Goal: Task Accomplishment & Management: Manage account settings

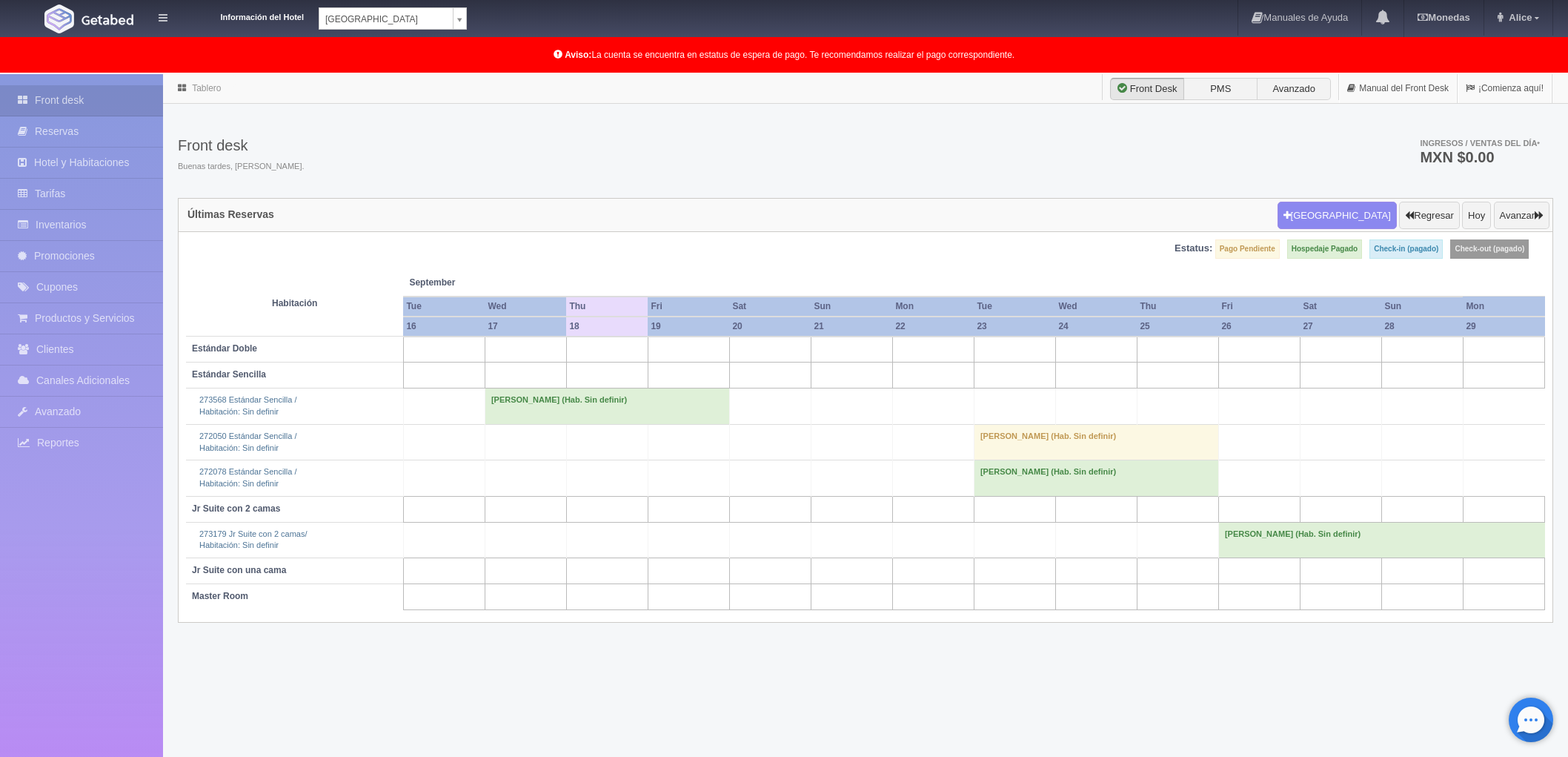
scroll to position [76, 0]
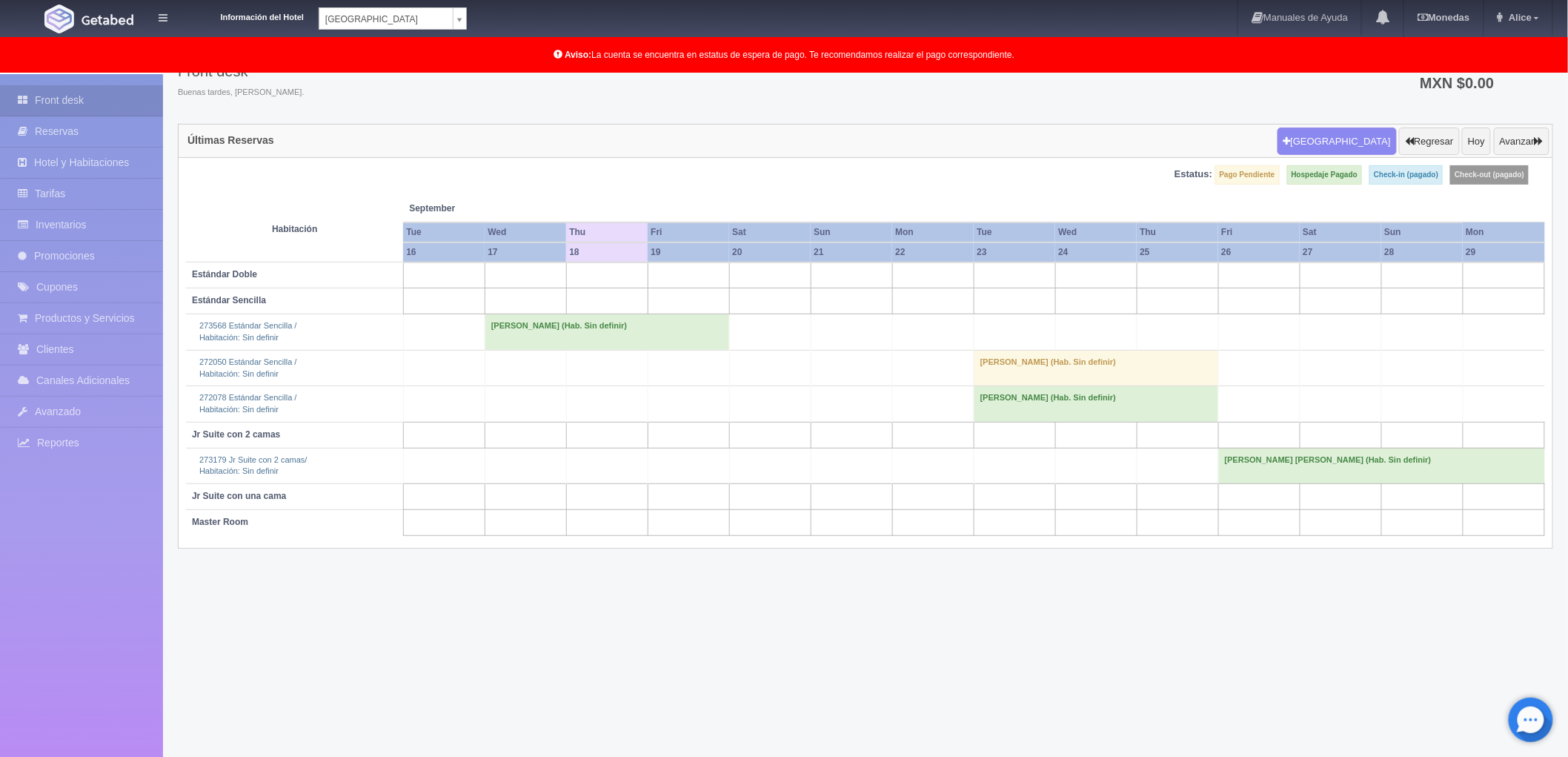
scroll to position [76, 0]
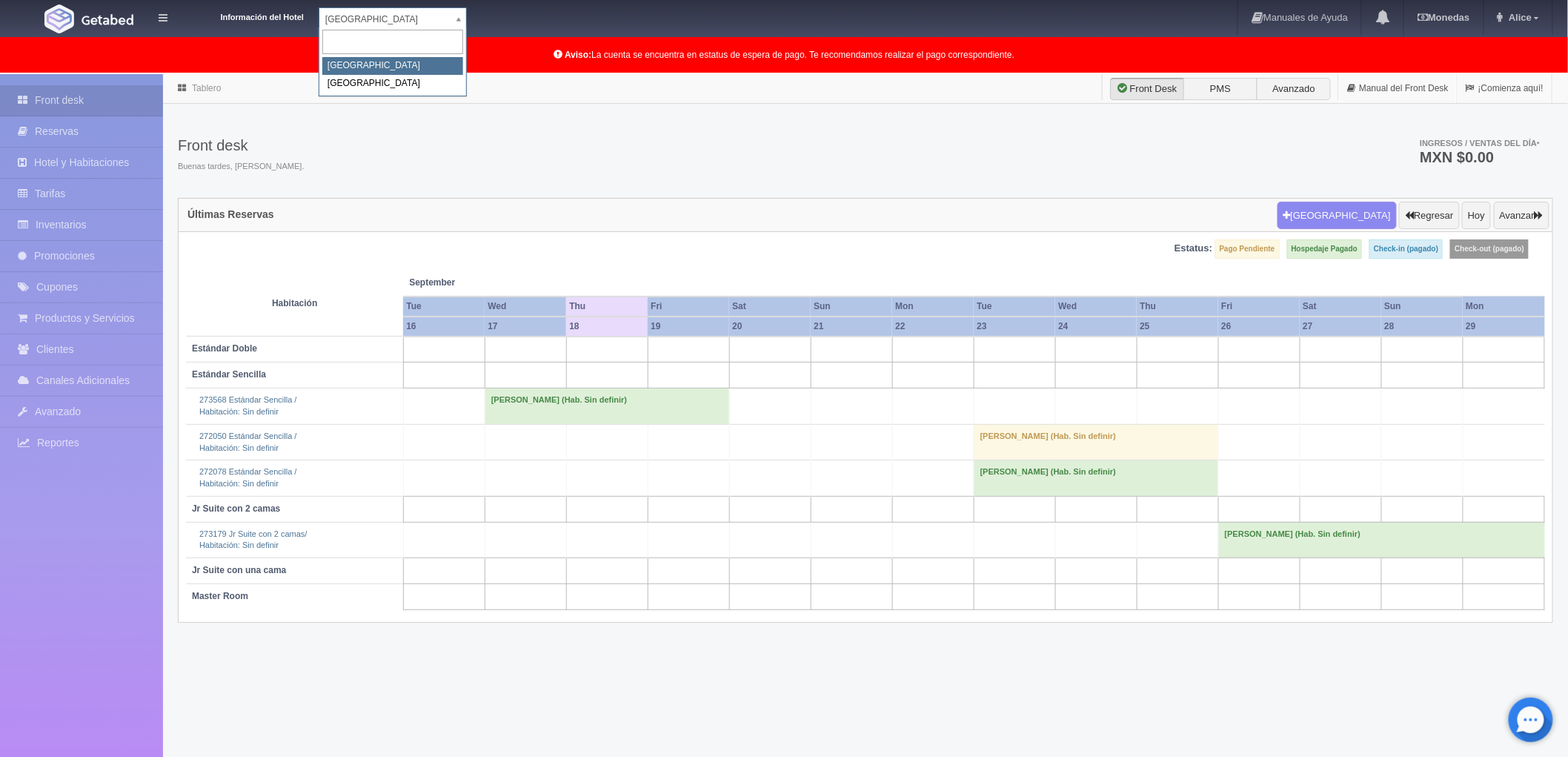
click at [461, 74] on body "Información del Hotel Hotel Plaza Campeche Hotel Plaza Campeche Hotel Plaza Col…" at bounding box center [784, 454] width 1568 height 760
select select "375"
